Goal: Find specific page/section: Find specific page/section

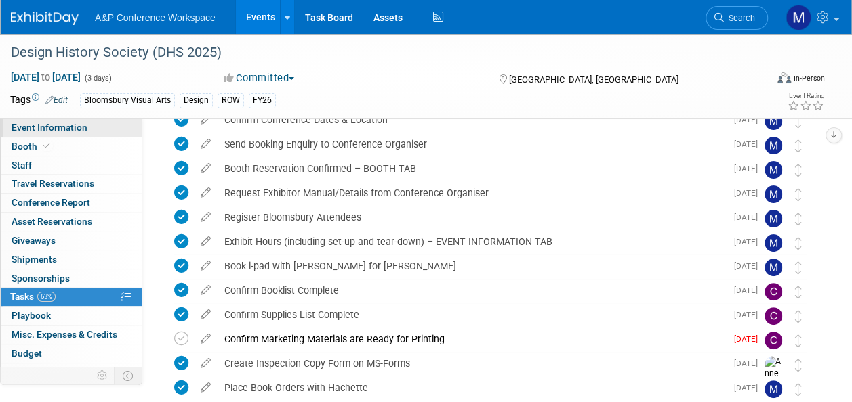
click at [93, 125] on link "Event Information" at bounding box center [71, 128] width 141 height 18
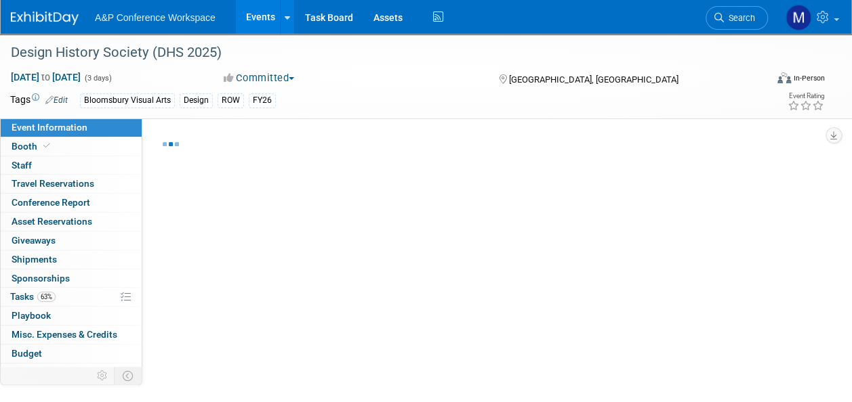
select select "Annual"
select select "Level 2"
select select "In-Person Booth"
select select "Design"
select select "Bloomsbury Visual Arts"
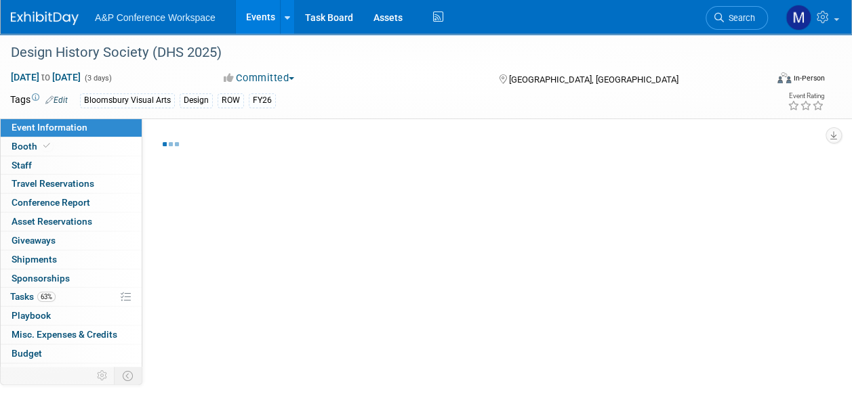
select select "[PERSON_NAME]"
select select "Networking/Commissioning"
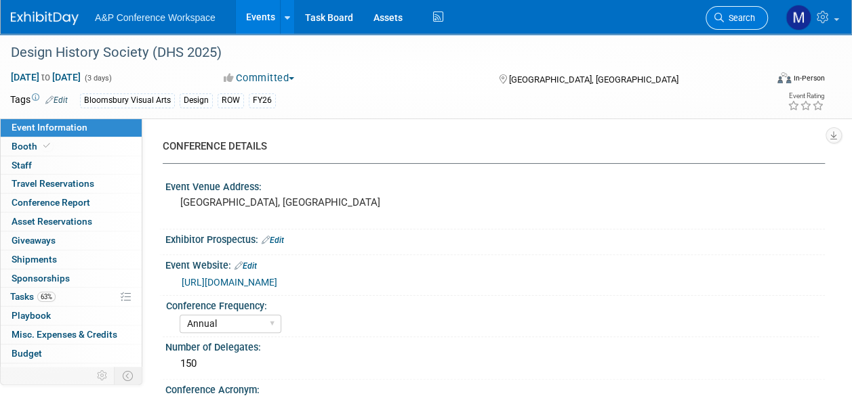
click at [729, 14] on span "Search" at bounding box center [739, 18] width 31 height 10
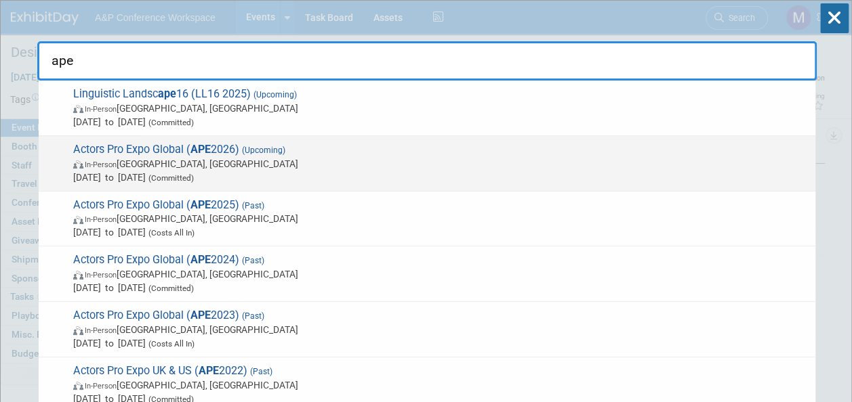
type input "ape"
click at [241, 143] on span "Actors Pro Expo Global ( APE 2026) (Upcoming) In-Person [GEOGRAPHIC_DATA], [GEO…" at bounding box center [438, 163] width 739 height 41
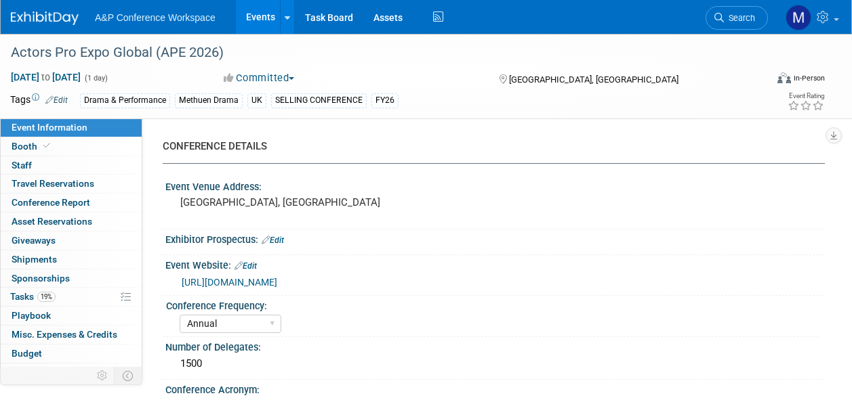
select select "Annual"
select select "Level 1"
select select "In-Person Booth"
select select "Drama & Performance Studies"
select select "Methuen Drama"
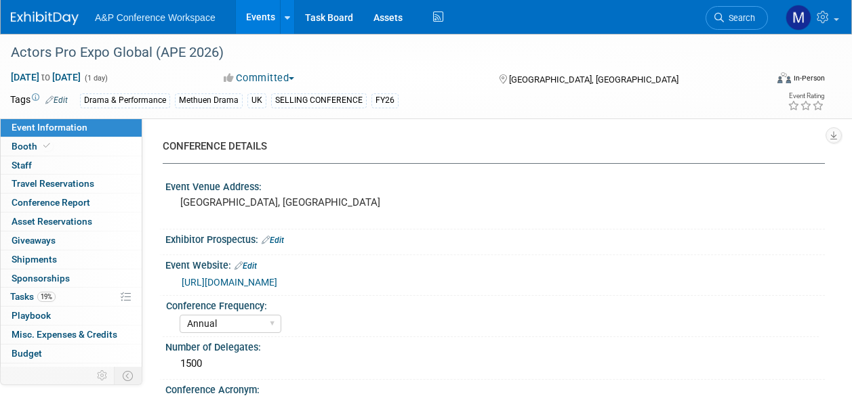
select select "[PERSON_NAME]"
select select "OPEN POSITION"
select select "[PERSON_NAME]"
select select "Brand/Subject Presence​"
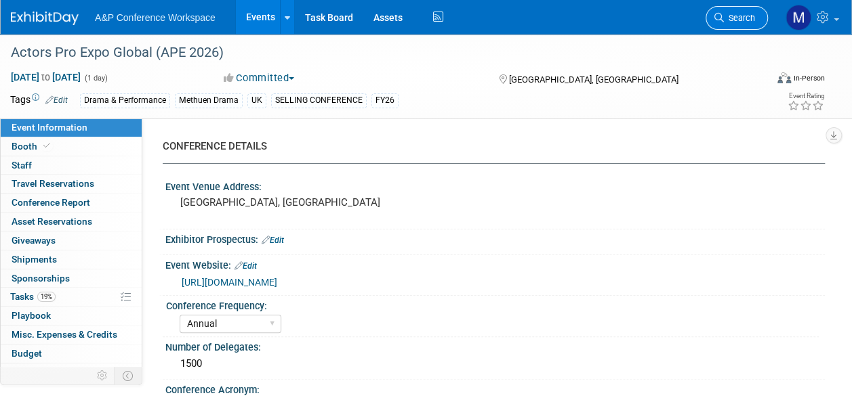
click at [750, 18] on span "Search" at bounding box center [739, 18] width 31 height 10
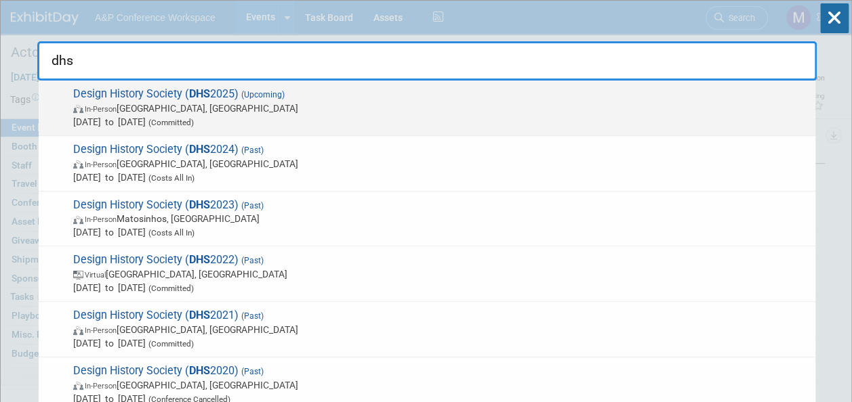
type input "dhs"
click at [190, 81] on div "Design History Society ( DHS 2025) (Upcoming) In-Person Ankara, Türkiye Sep 4, …" at bounding box center [427, 109] width 776 height 56
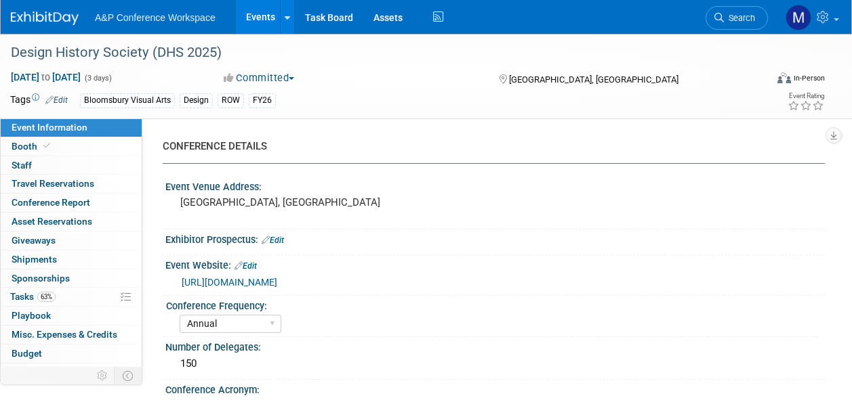
select select "Annual"
select select "Level 2"
select select "In-Person Booth"
select select "Design"
select select "Bloomsbury Visual Arts"
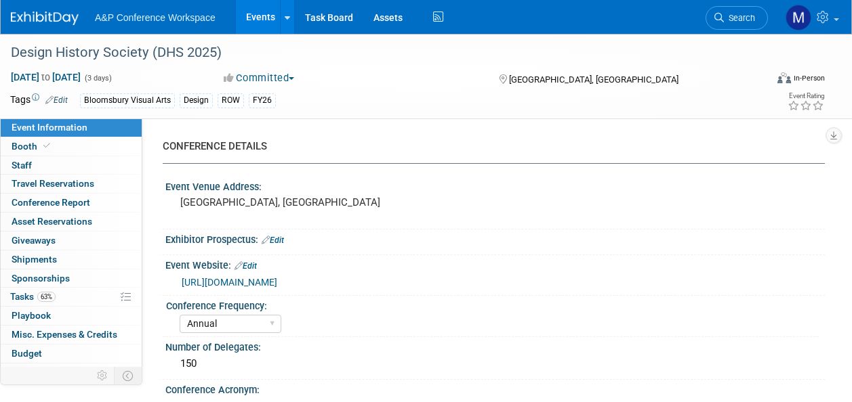
select select "[PERSON_NAME]"
select select "Networking/Commissioning"
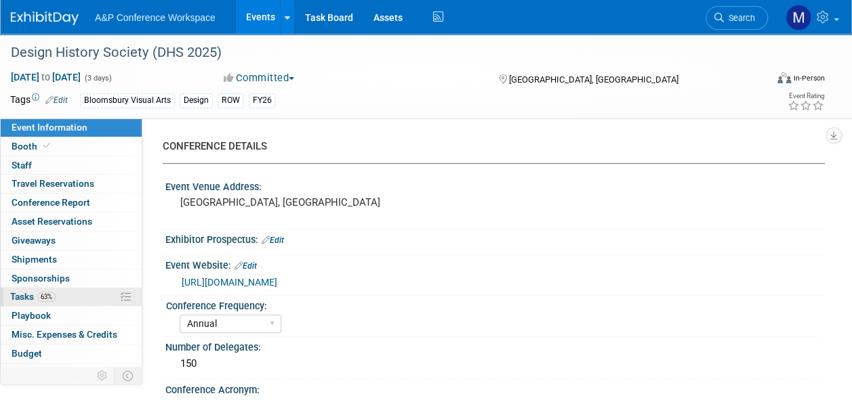
click at [62, 299] on link "63% Tasks 63%" at bounding box center [71, 297] width 141 height 18
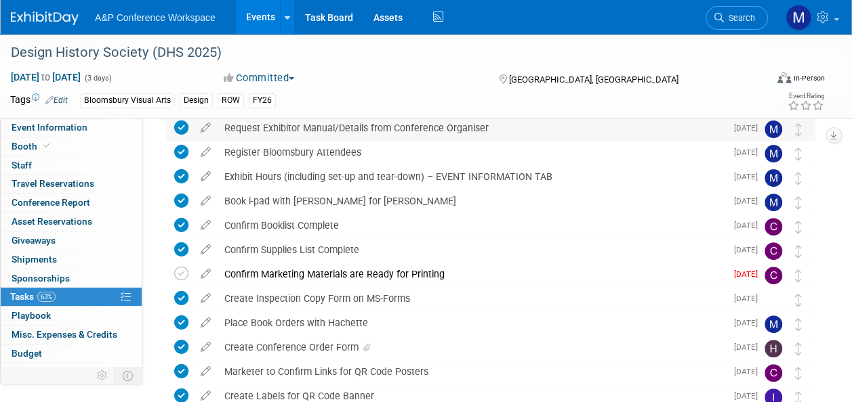
scroll to position [135, 0]
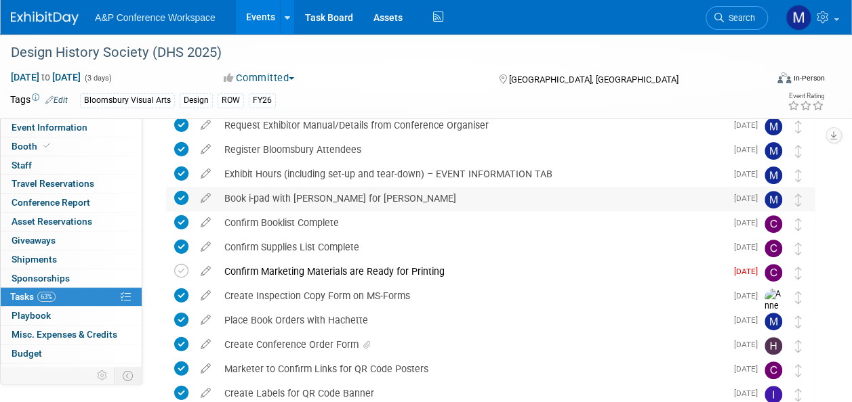
click at [310, 201] on div "Book i-pad with [PERSON_NAME] for [PERSON_NAME]" at bounding box center [471, 198] width 508 height 23
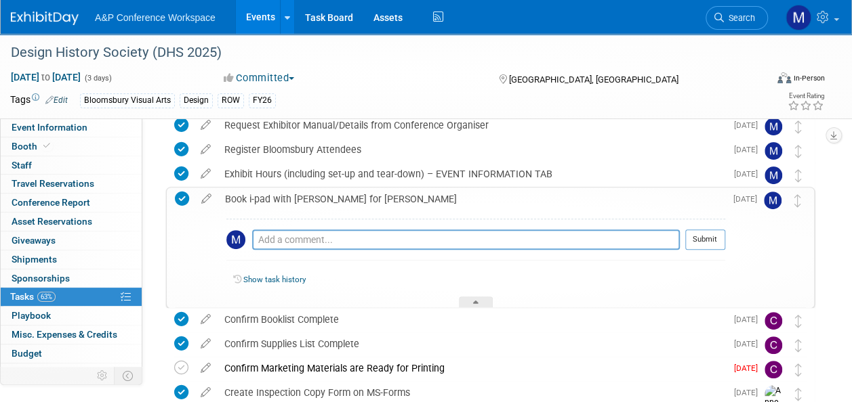
click at [310, 201] on div "Book i-pad with [PERSON_NAME] for [PERSON_NAME]" at bounding box center [471, 199] width 507 height 23
